Goal: Task Accomplishment & Management: Manage account settings

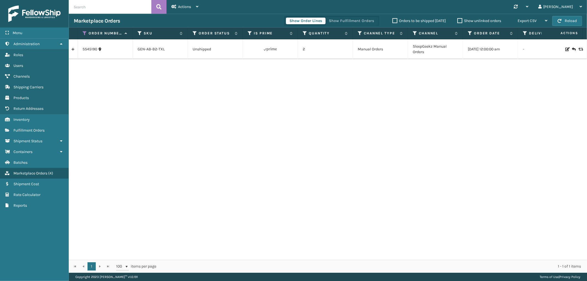
click at [73, 48] on link at bounding box center [73, 49] width 9 height 9
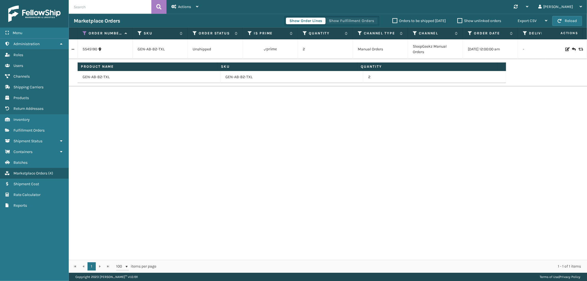
click at [370, 19] on button "Show Fulfillment Orders" at bounding box center [351, 21] width 52 height 7
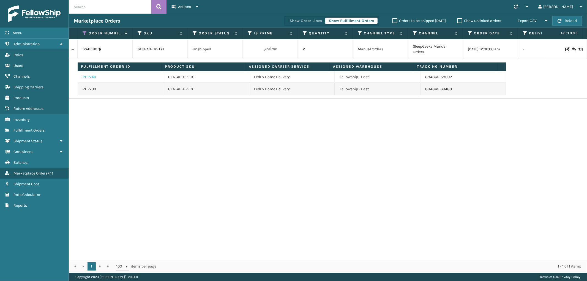
click at [90, 78] on link "2112740" at bounding box center [89, 77] width 13 height 6
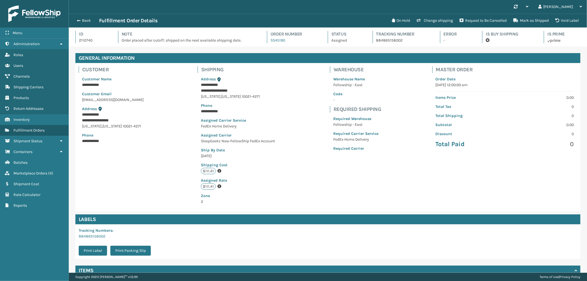
scroll to position [13, 518]
click at [87, 19] on button "Back" at bounding box center [86, 20] width 25 height 5
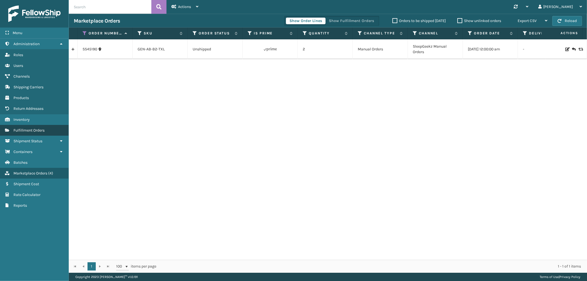
click at [26, 125] on link "Fulfillment Orders" at bounding box center [34, 130] width 69 height 11
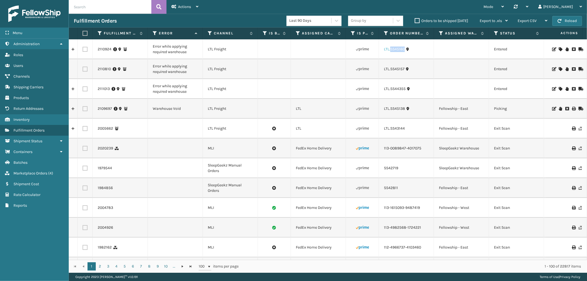
drag, startPoint x: 405, startPoint y: 51, endPoint x: 391, endPoint y: 52, distance: 14.4
click at [391, 52] on div "LTL.SS45160" at bounding box center [406, 50] width 45 height 6
copy link "SS45160"
click at [559, 47] on icon at bounding box center [560, 49] width 3 height 4
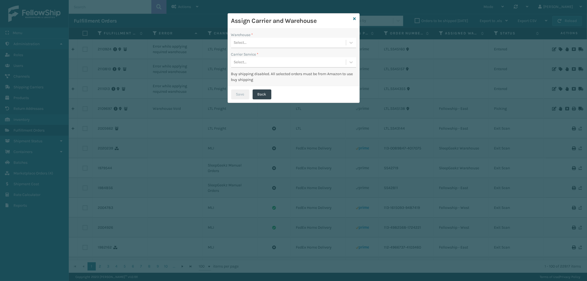
click at [320, 45] on div "Select..." at bounding box center [288, 42] width 115 height 9
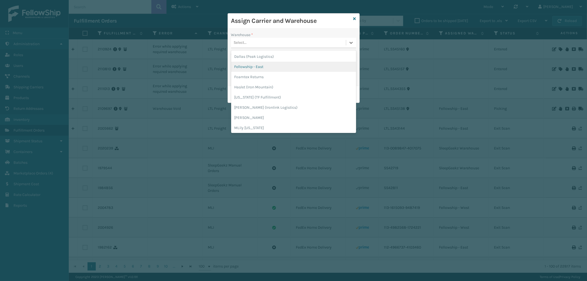
click at [273, 67] on div "Fellowship - East" at bounding box center [293, 67] width 125 height 10
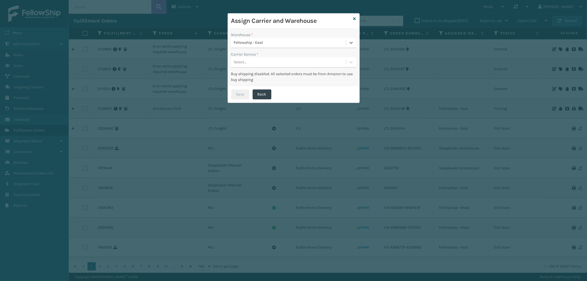
click at [273, 66] on div "Select..." at bounding box center [288, 62] width 115 height 9
drag, startPoint x: 273, startPoint y: 72, endPoint x: 262, endPoint y: 80, distance: 13.4
click at [272, 72] on div "LTL" at bounding box center [293, 76] width 125 height 10
click at [234, 93] on button "Save" at bounding box center [240, 94] width 18 height 10
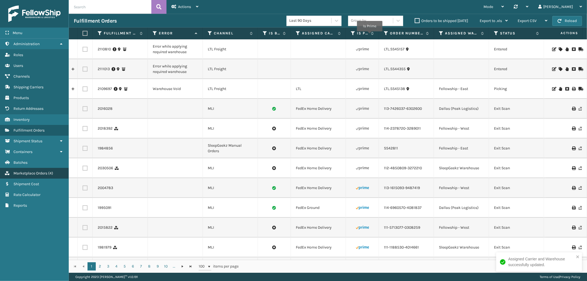
click at [31, 171] on span "Marketplace Orders" at bounding box center [30, 173] width 34 height 5
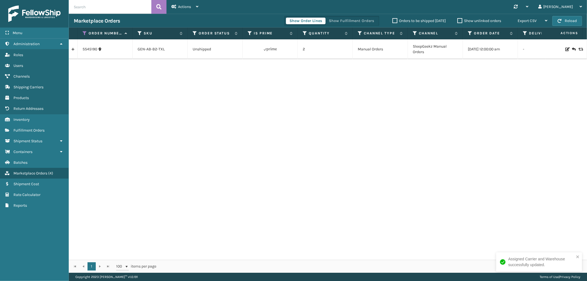
click at [72, 51] on link at bounding box center [73, 49] width 9 height 9
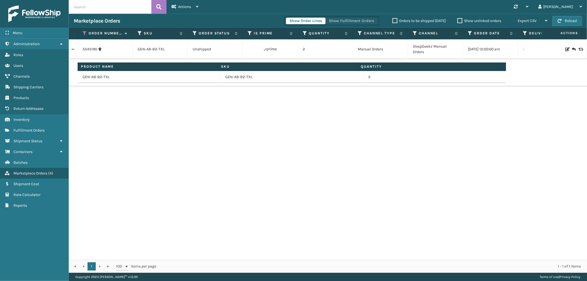
click at [351, 21] on button "Show Fulfillment Orders" at bounding box center [351, 21] width 52 height 7
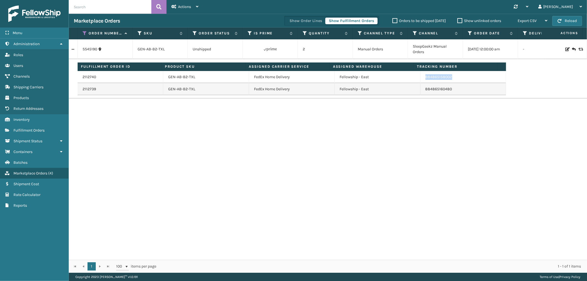
drag, startPoint x: 464, startPoint y: 80, endPoint x: 422, endPoint y: 83, distance: 42.2
click at [422, 83] on td "884865158002" at bounding box center [463, 77] width 86 height 12
copy link "884865158002"
drag, startPoint x: 457, startPoint y: 89, endPoint x: 423, endPoint y: 91, distance: 34.7
click at [423, 91] on td "884865160480" at bounding box center [463, 89] width 86 height 12
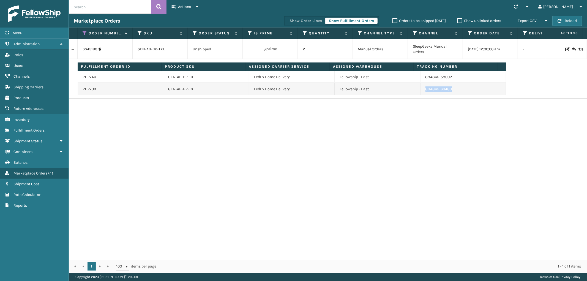
copy link "884865160480"
click at [84, 34] on icon at bounding box center [85, 33] width 4 height 5
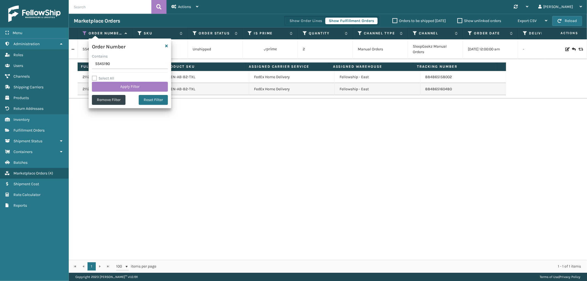
click at [100, 63] on input "SS45190" at bounding box center [130, 64] width 76 height 10
type input "114-2087489-4269019"
click at [110, 87] on button "Apply Filter" at bounding box center [130, 87] width 76 height 10
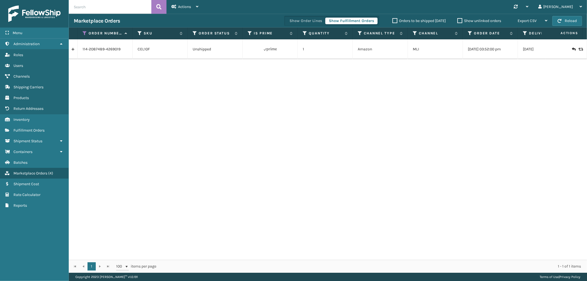
click at [75, 51] on link at bounding box center [73, 49] width 9 height 9
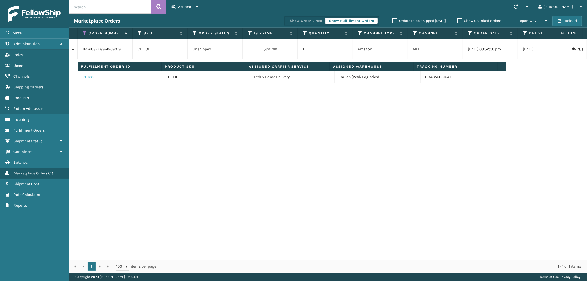
click at [89, 75] on link "2111226" at bounding box center [89, 77] width 13 height 6
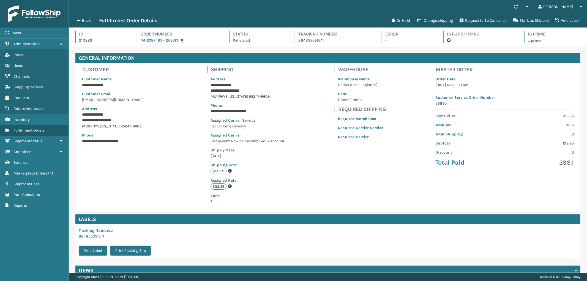
scroll to position [13, 518]
click at [303, 39] on p "884855051541" at bounding box center [334, 40] width 73 height 6
copy p "884855051541"
click at [85, 19] on button "Back" at bounding box center [86, 20] width 25 height 5
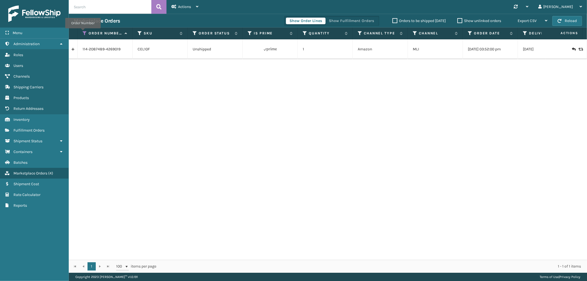
click at [83, 32] on icon at bounding box center [85, 33] width 4 height 5
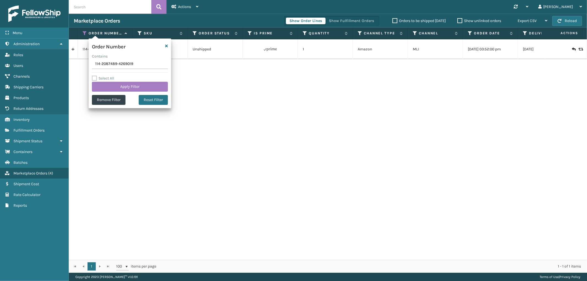
click at [109, 65] on input "114-2087489-4269019" at bounding box center [130, 64] width 76 height 10
type input "112-8623472-0536226"
click at [109, 87] on button "Apply Filter" at bounding box center [130, 87] width 76 height 10
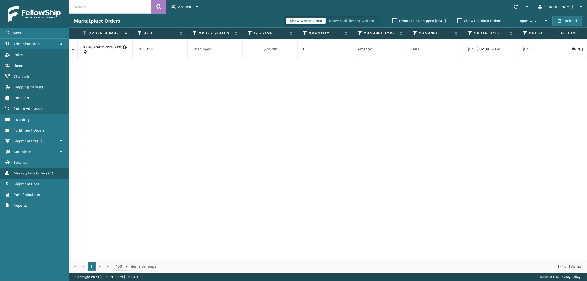
click at [73, 50] on link at bounding box center [73, 49] width 9 height 9
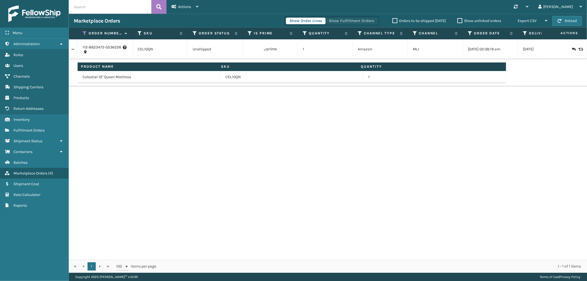
click at [365, 18] on button "Show Fulfillment Orders" at bounding box center [351, 21] width 52 height 7
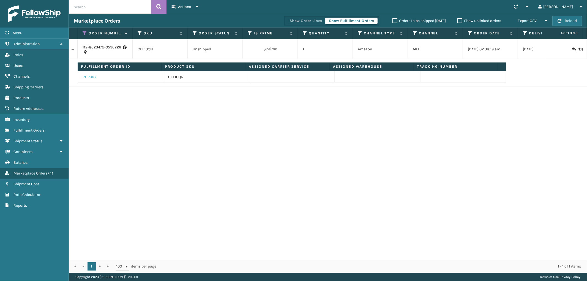
click at [85, 78] on link "2112018" at bounding box center [89, 77] width 13 height 6
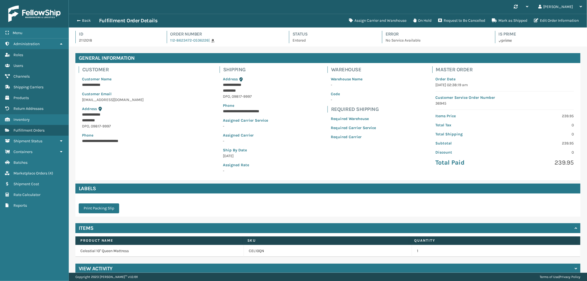
scroll to position [13, 518]
drag, startPoint x: 208, startPoint y: 42, endPoint x: 168, endPoint y: 43, distance: 40.2
click at [168, 43] on div "Id 2112018 Order Number 112-8623472-0536226 | Status Entered Error No Service A…" at bounding box center [327, 39] width 505 height 16
copy span "112-8623472-0536226"
click at [176, 218] on div "**********" at bounding box center [328, 164] width 518 height 234
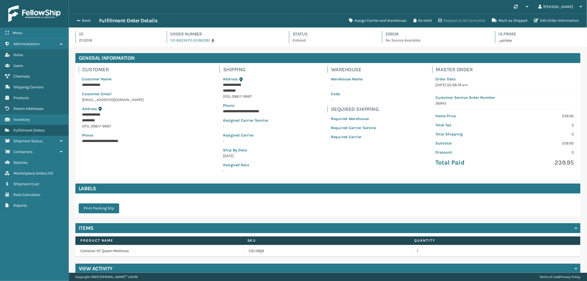
click at [453, 21] on button "Request to Be Cancelled" at bounding box center [462, 20] width 54 height 11
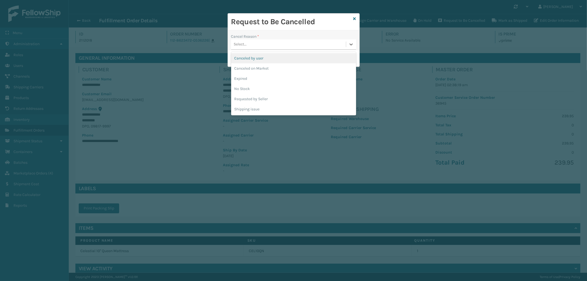
click at [288, 43] on div "Select..." at bounding box center [288, 44] width 115 height 9
click at [274, 58] on div "Canceled by user" at bounding box center [293, 58] width 125 height 10
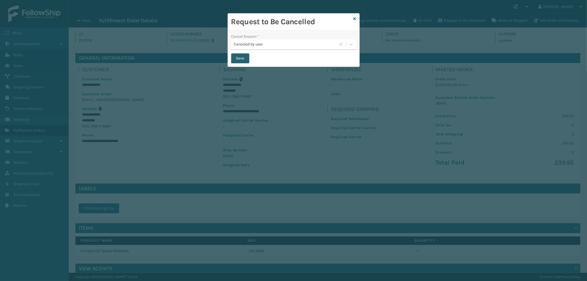
click at [237, 57] on button "Save" at bounding box center [240, 58] width 18 height 10
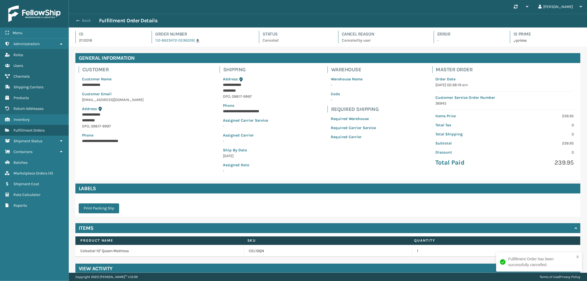
click at [79, 20] on span "button" at bounding box center [77, 21] width 3 height 4
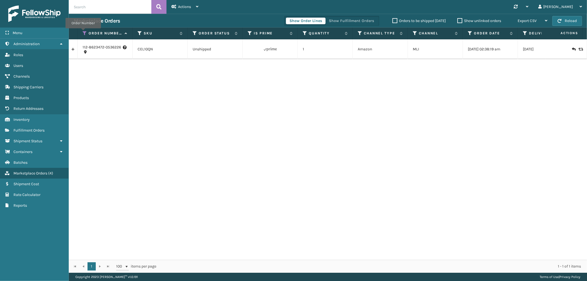
click at [83, 32] on icon at bounding box center [85, 33] width 4 height 5
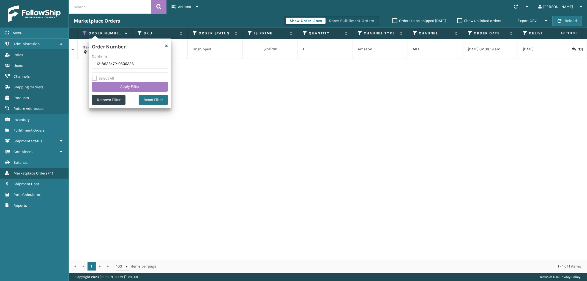
click at [103, 64] on input "112-8623472-0536226" at bounding box center [130, 64] width 76 height 10
type input "111-5392810-7735405"
click at [108, 85] on button "Apply Filter" at bounding box center [130, 87] width 76 height 10
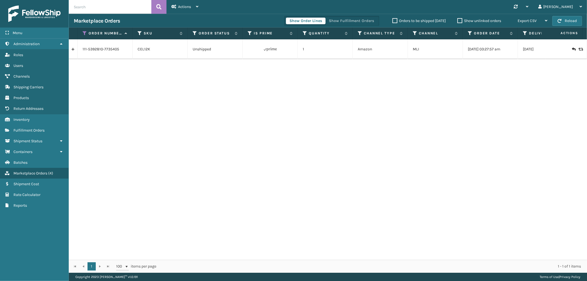
click at [72, 51] on link at bounding box center [73, 49] width 9 height 9
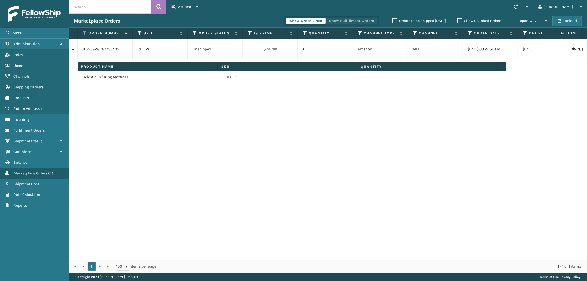
click at [359, 18] on button "Show Fulfillment Orders" at bounding box center [351, 21] width 52 height 7
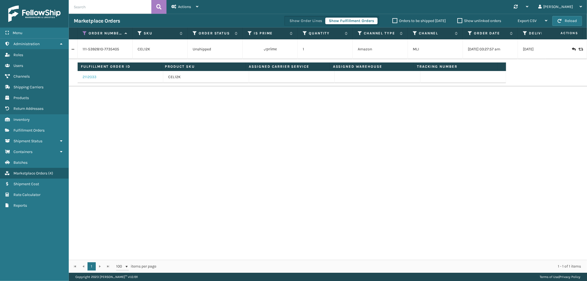
click at [89, 78] on link "2112033" at bounding box center [90, 77] width 14 height 6
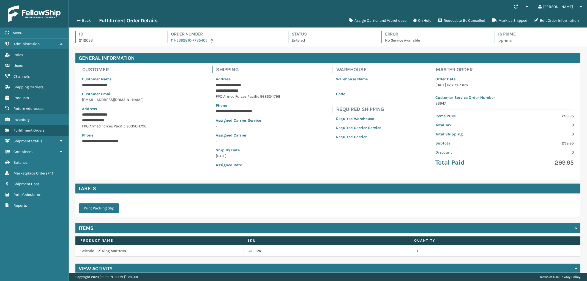
scroll to position [13, 518]
click at [369, 17] on button "Assign Carrier and Warehouse" at bounding box center [378, 20] width 64 height 11
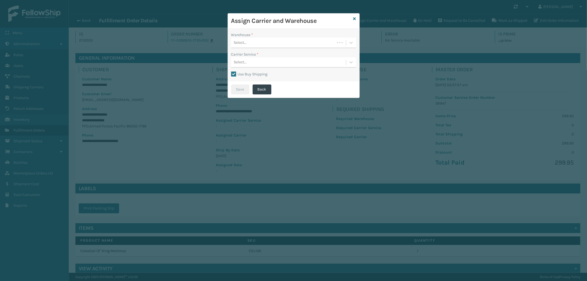
click at [297, 38] on div "Select..." at bounding box center [283, 42] width 104 height 9
click at [276, 72] on div "SleepGeekz Warehouse" at bounding box center [293, 77] width 125 height 10
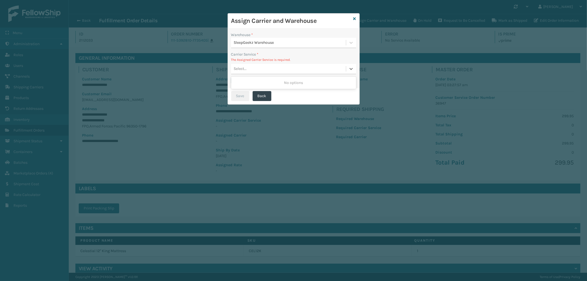
click at [288, 67] on div "Select..." at bounding box center [288, 68] width 115 height 9
click at [355, 17] on icon at bounding box center [354, 19] width 3 height 4
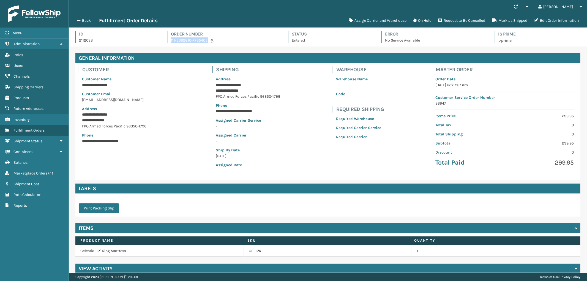
drag, startPoint x: 166, startPoint y: 42, endPoint x: 206, endPoint y: 45, distance: 39.8
click at [206, 45] on div "Id 2112033 Order Number 111-5392810-7735405 | Status Entered Error No Service A…" at bounding box center [327, 39] width 505 height 16
copy link "111-5392810-7735405"
click at [455, 19] on button "Request to Be Cancelled" at bounding box center [462, 20] width 54 height 11
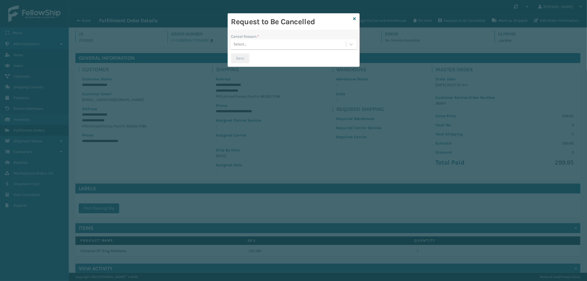
click at [303, 42] on div "Select..." at bounding box center [288, 44] width 115 height 9
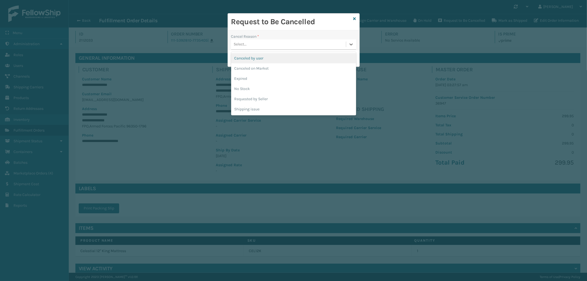
click at [281, 59] on div "Canceled by user" at bounding box center [293, 58] width 125 height 10
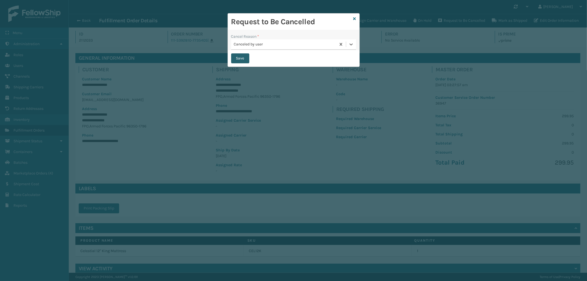
click at [241, 57] on button "Save" at bounding box center [240, 58] width 18 height 10
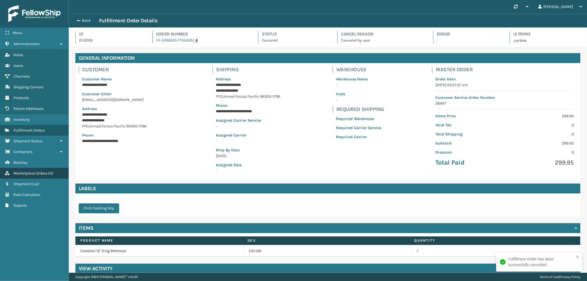
click at [37, 171] on span "Marketplace Orders" at bounding box center [30, 173] width 34 height 5
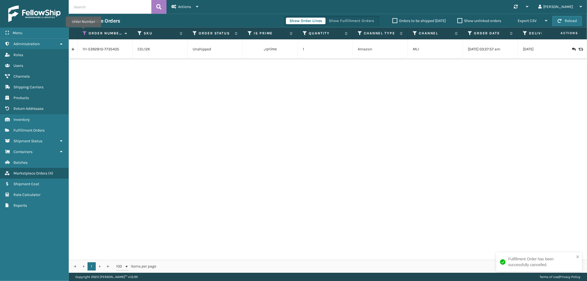
click at [83, 31] on icon at bounding box center [85, 33] width 4 height 5
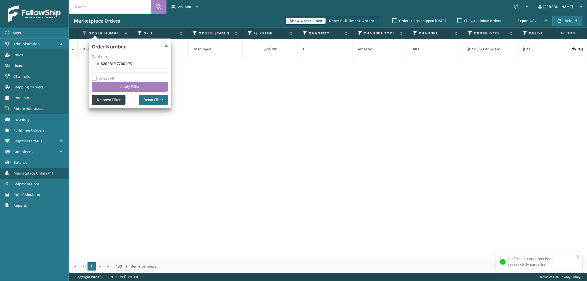
click at [111, 63] on input "111-5392810-7735405" at bounding box center [130, 64] width 76 height 10
type input "114-7724037-8314608"
click at [113, 87] on button "Apply Filter" at bounding box center [130, 87] width 76 height 10
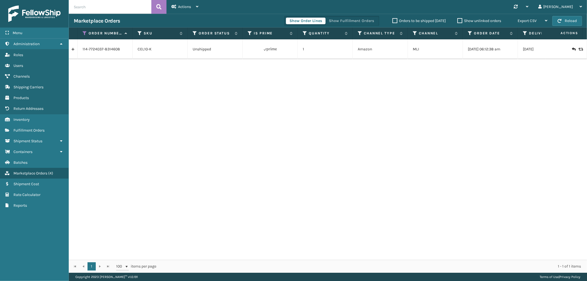
click at [73, 51] on link at bounding box center [73, 49] width 9 height 9
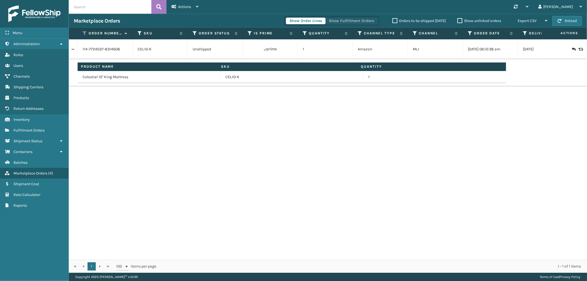
click at [361, 18] on button "Show Fulfillment Orders" at bounding box center [351, 21] width 52 height 7
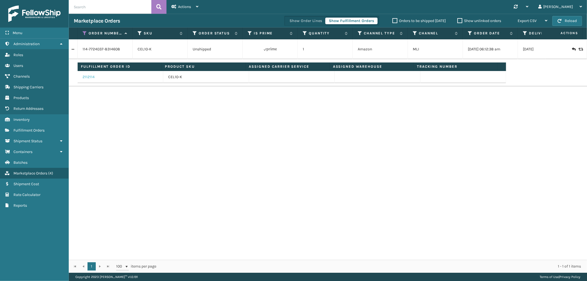
click at [88, 76] on link "2112114" at bounding box center [89, 77] width 12 height 6
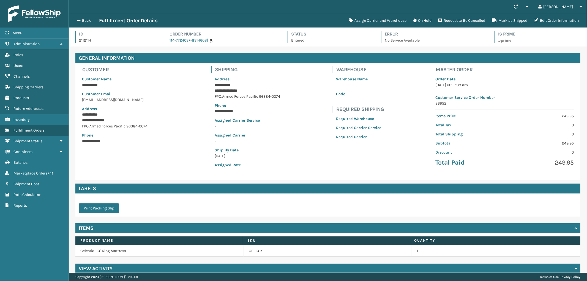
scroll to position [13, 518]
click at [469, 21] on button "Request to Be Cancelled" at bounding box center [462, 20] width 54 height 11
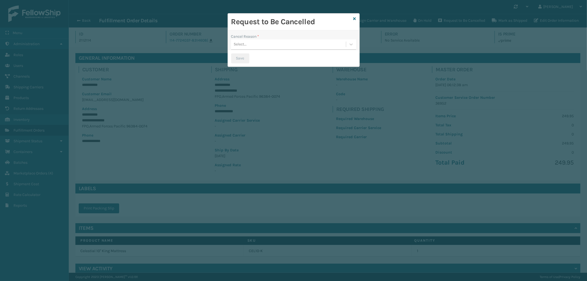
click at [314, 44] on div "Select..." at bounding box center [288, 44] width 115 height 9
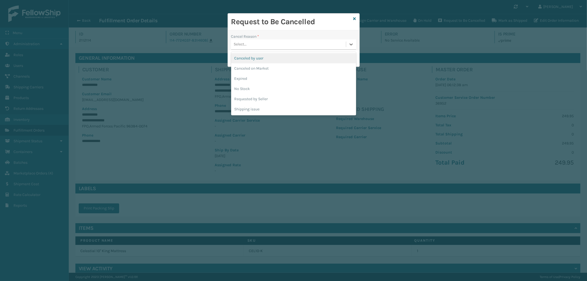
click at [271, 58] on div "Canceled by user" at bounding box center [293, 58] width 125 height 10
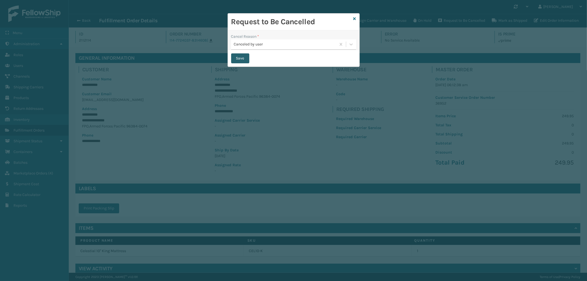
click at [240, 59] on button "Save" at bounding box center [240, 58] width 18 height 10
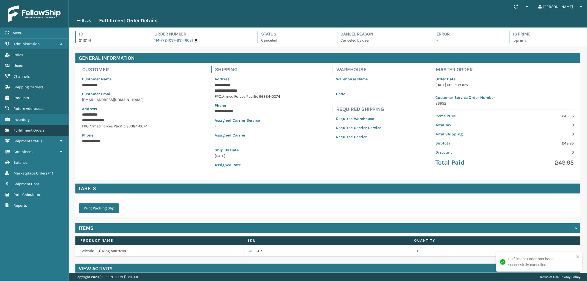
click at [36, 128] on span "Fulfillment Orders" at bounding box center [28, 130] width 31 height 5
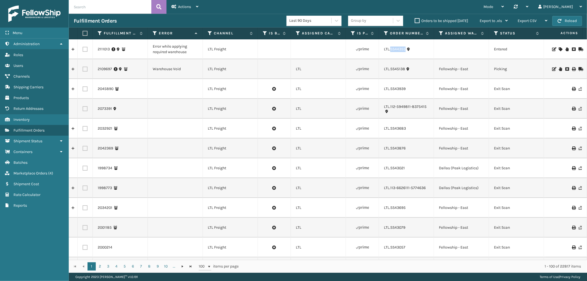
drag, startPoint x: 405, startPoint y: 53, endPoint x: 391, endPoint y: 53, distance: 14.1
click at [391, 53] on td "LTL.SS44355" at bounding box center [406, 49] width 55 height 20
copy link "SS44355"
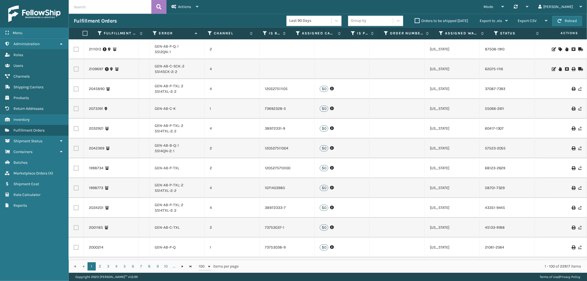
scroll to position [0, 449]
click at [160, 47] on link "GEN-AB-P-Q: 1" at bounding box center [167, 46] width 24 height 5
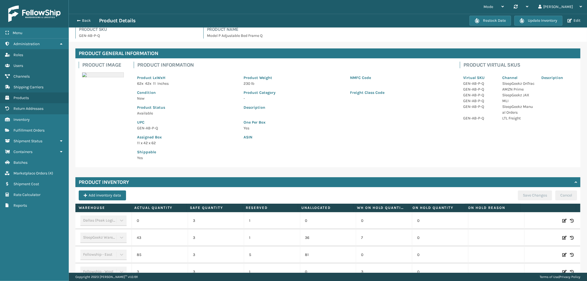
scroll to position [35, 0]
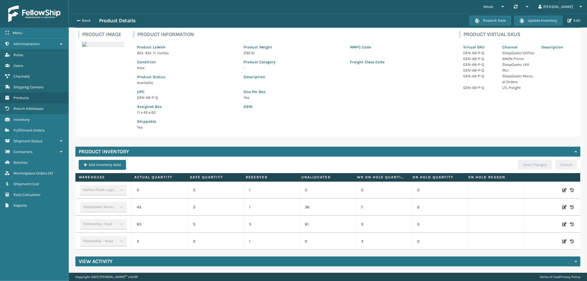
click at [375, 244] on td "3" at bounding box center [384, 241] width 56 height 17
click at [562, 240] on icon at bounding box center [564, 242] width 4 height 6
click at [549, 240] on button "Cancel" at bounding box center [554, 241] width 18 height 7
click at [209, 52] on p "62 x 42 x 11 Inches" at bounding box center [187, 53] width 100 height 6
click at [86, 19] on button "Back" at bounding box center [86, 20] width 25 height 5
